Goal: Find specific page/section: Find specific page/section

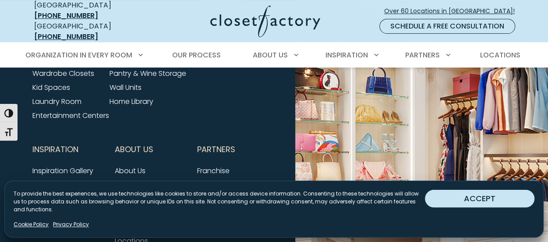
scroll to position [3458, 0]
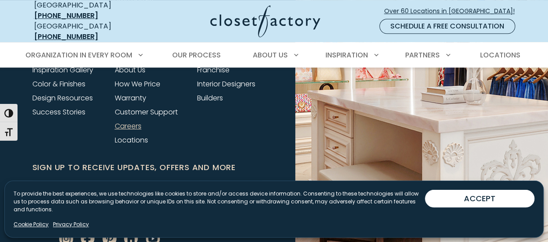
click at [127, 121] on link "Careers" at bounding box center [128, 126] width 27 height 10
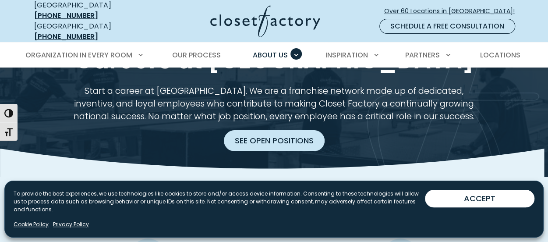
click at [263, 133] on link "See Open Positions" at bounding box center [274, 140] width 101 height 21
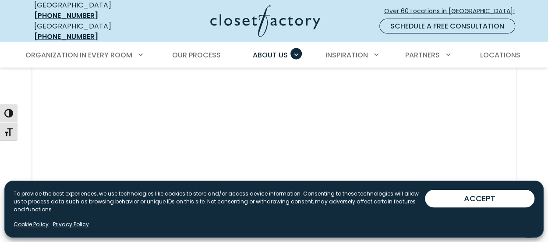
scroll to position [825, 0]
